Goal: Communication & Community: Participate in discussion

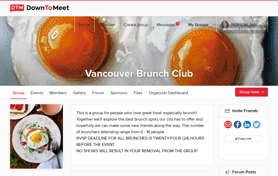
scroll to position [362, 0]
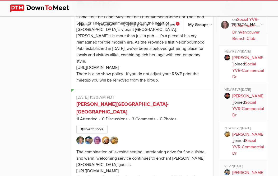
click at [170, 16] on link "Messages 1" at bounding box center [167, 24] width 31 height 16
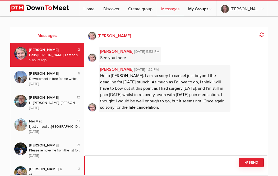
click at [126, 158] on textarea at bounding box center [175, 166] width 183 height 20
type textarea "ok"
click at [254, 164] on button "Send" at bounding box center [251, 162] width 25 height 9
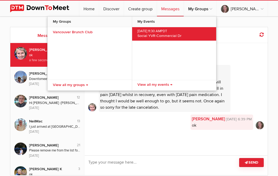
click at [167, 34] on span "Social YVR-Commercial Dr" at bounding box center [159, 36] width 44 height 4
